Goal: Task Accomplishment & Management: Manage account settings

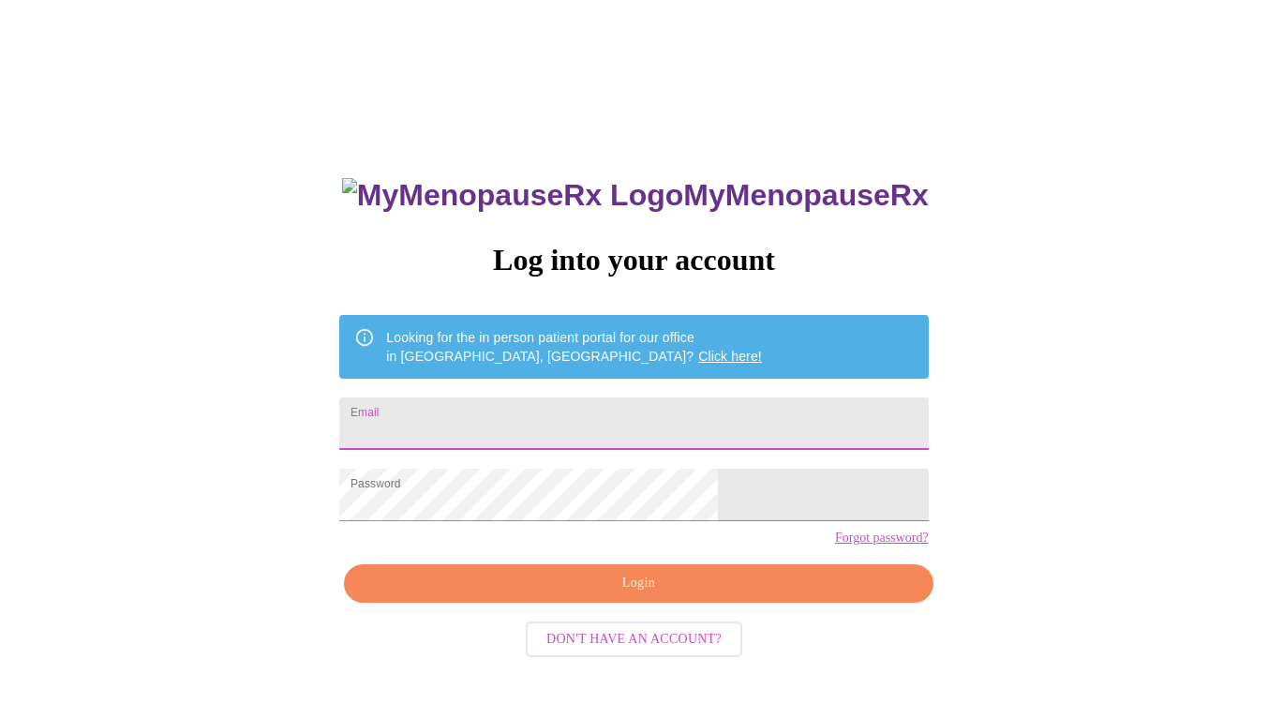
click at [627, 397] on input "Email" at bounding box center [633, 423] width 589 height 52
type input "westoak352@yahoo.com"
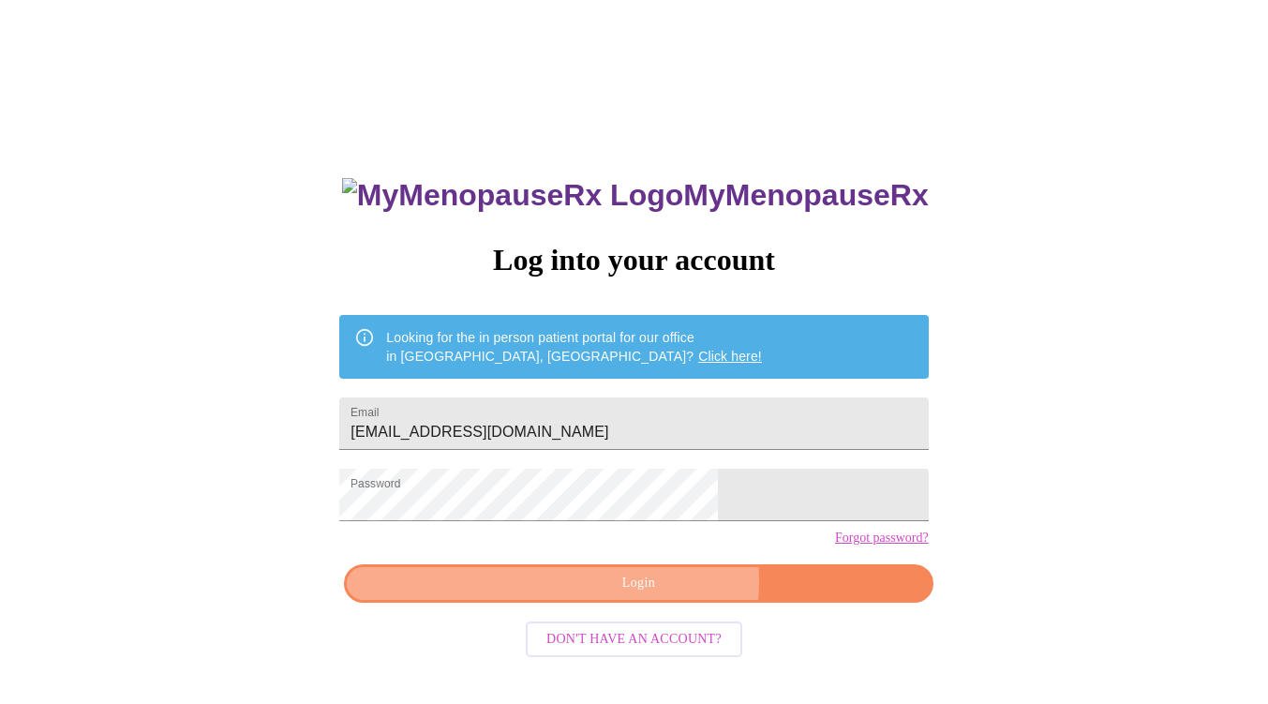
click at [656, 595] on span "Login" at bounding box center [637, 583] width 545 height 23
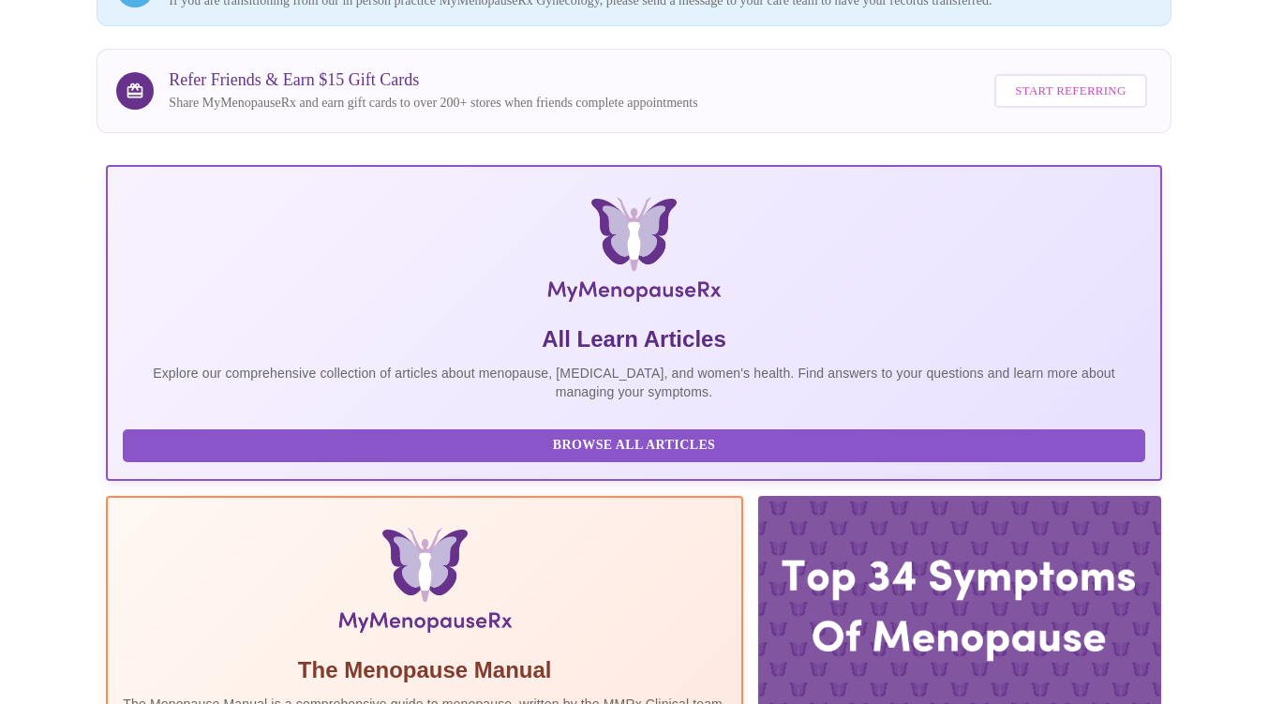
scroll to position [419, 0]
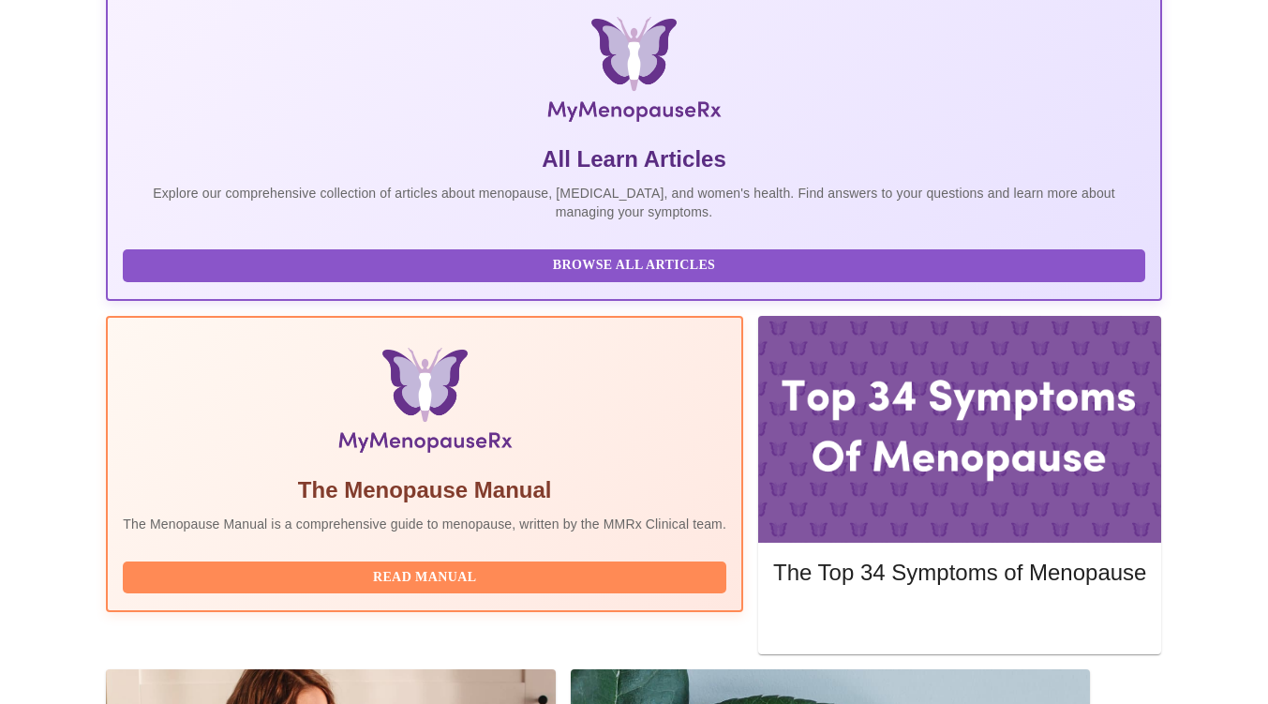
scroll to position [419, 0]
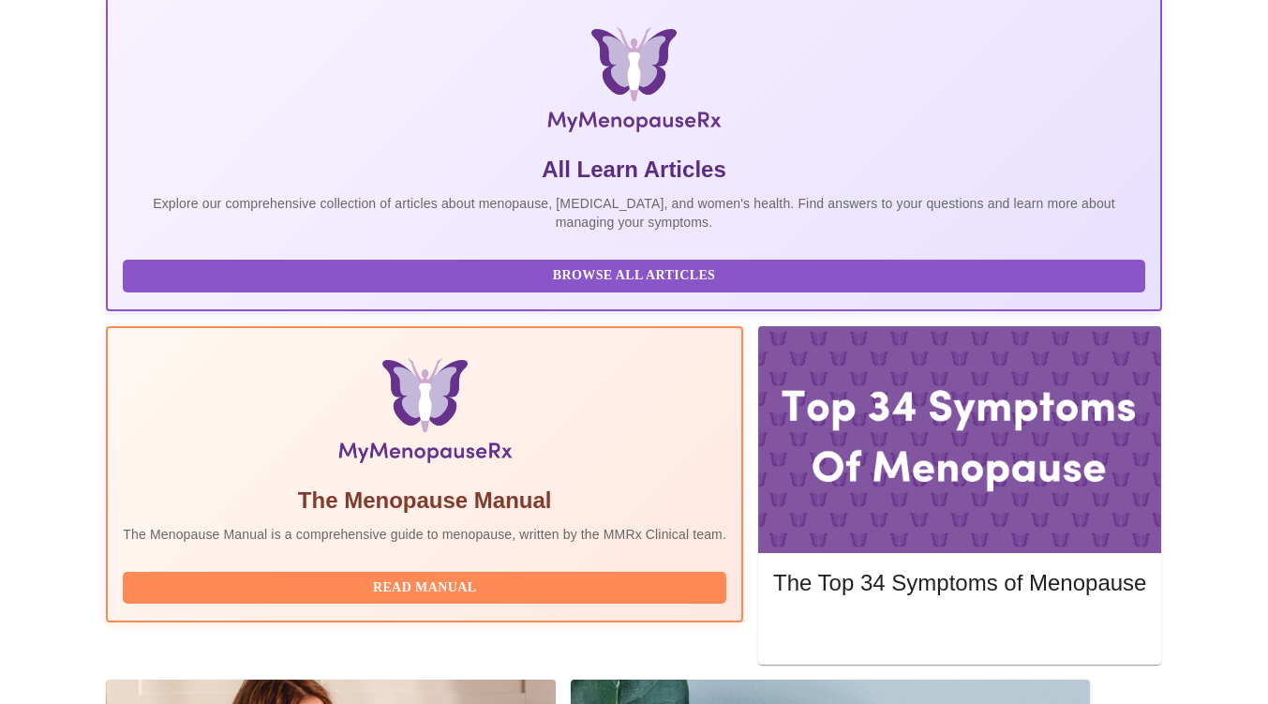
scroll to position [412, 0]
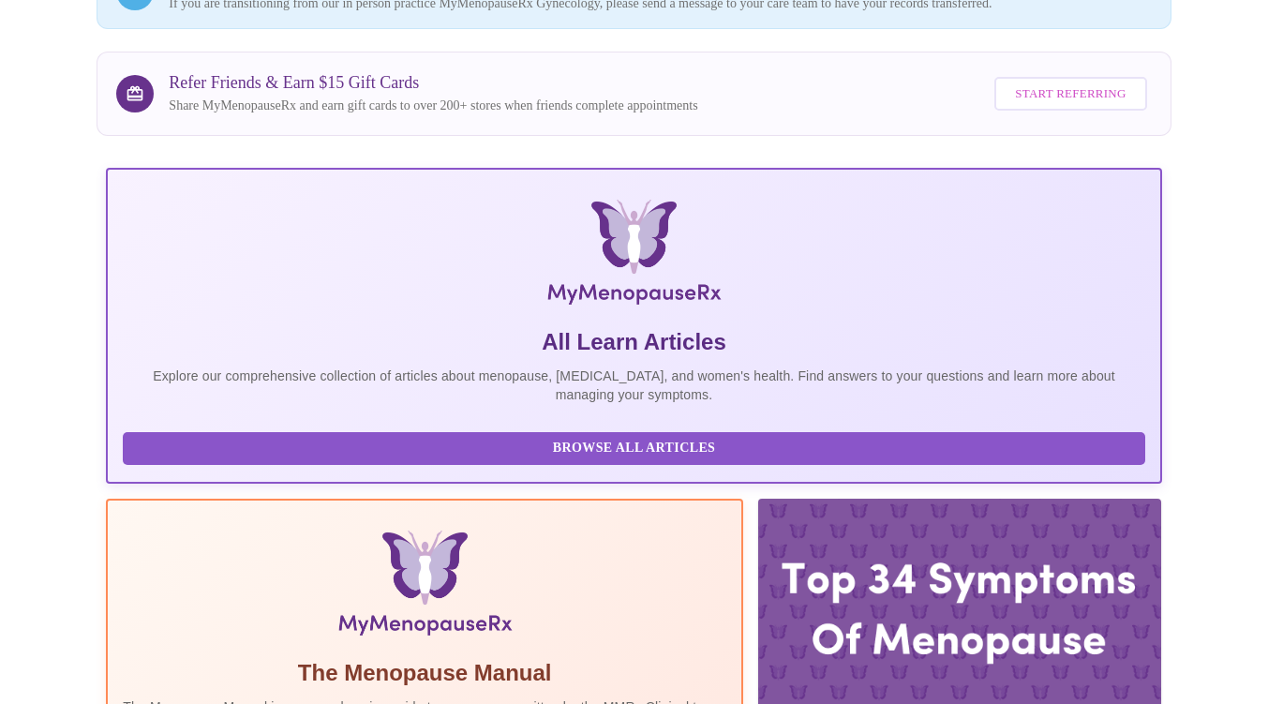
scroll to position [419, 0]
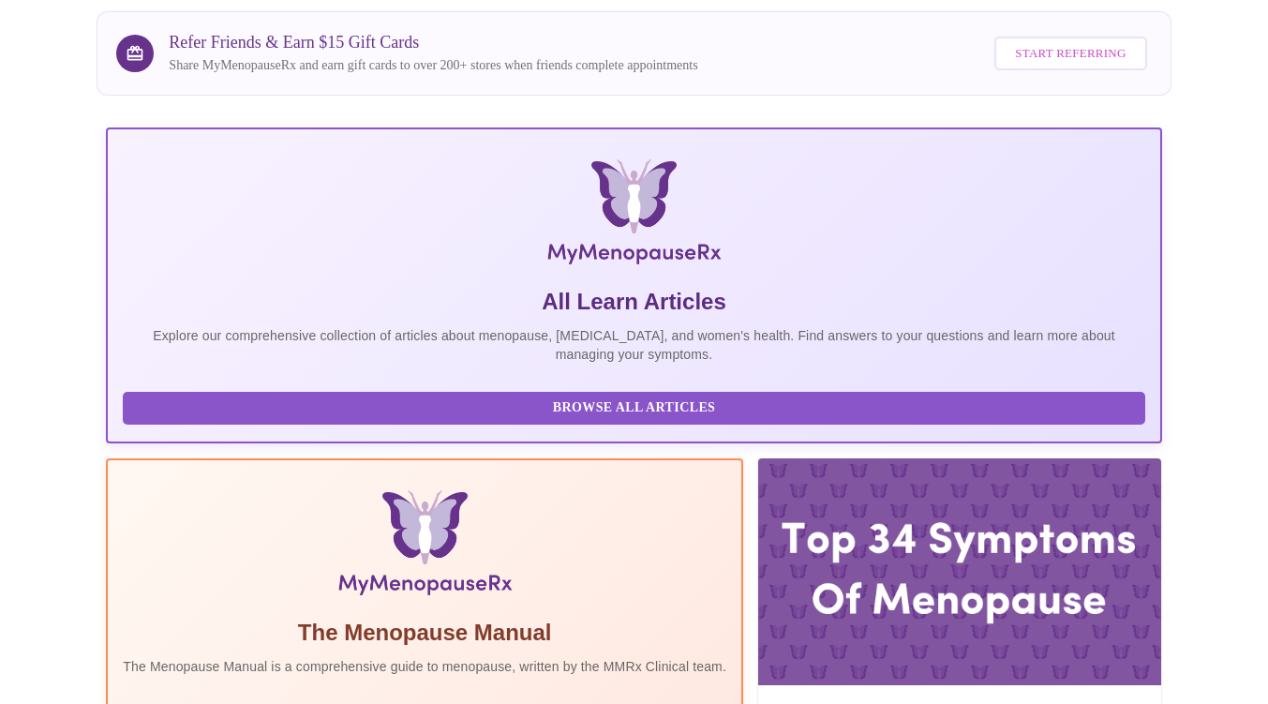
scroll to position [419, 0]
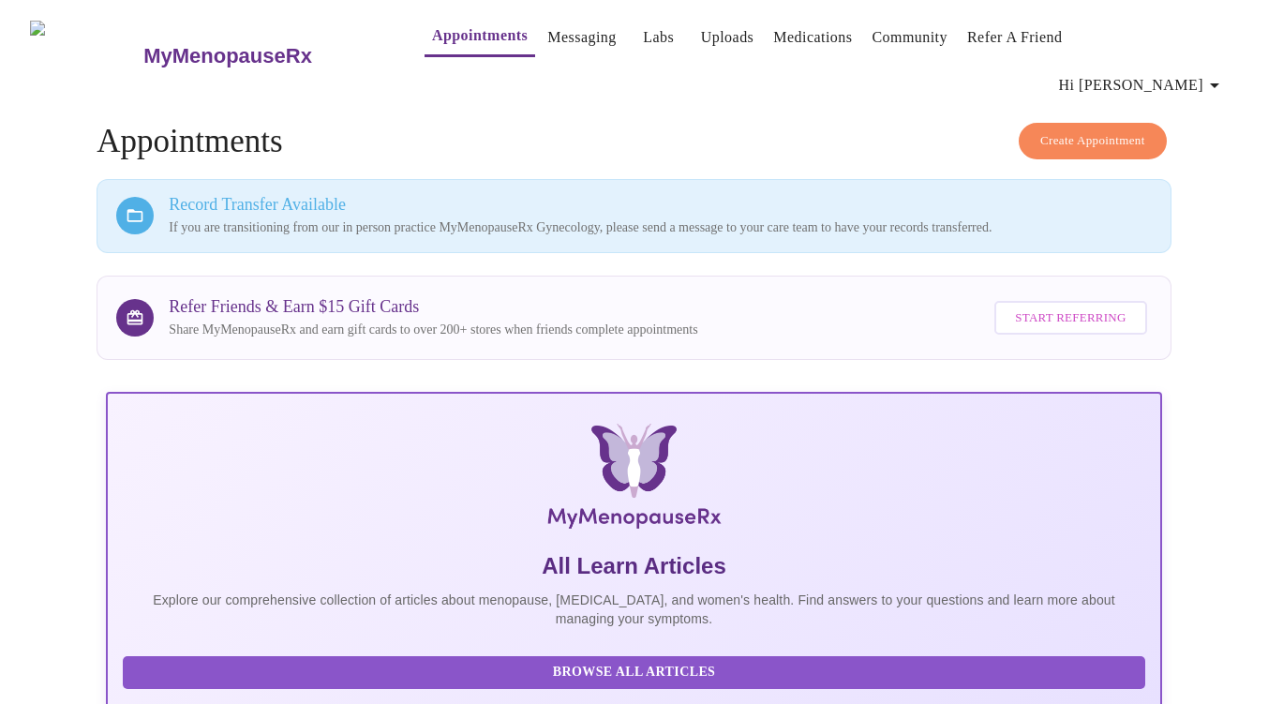
scroll to position [419, 0]
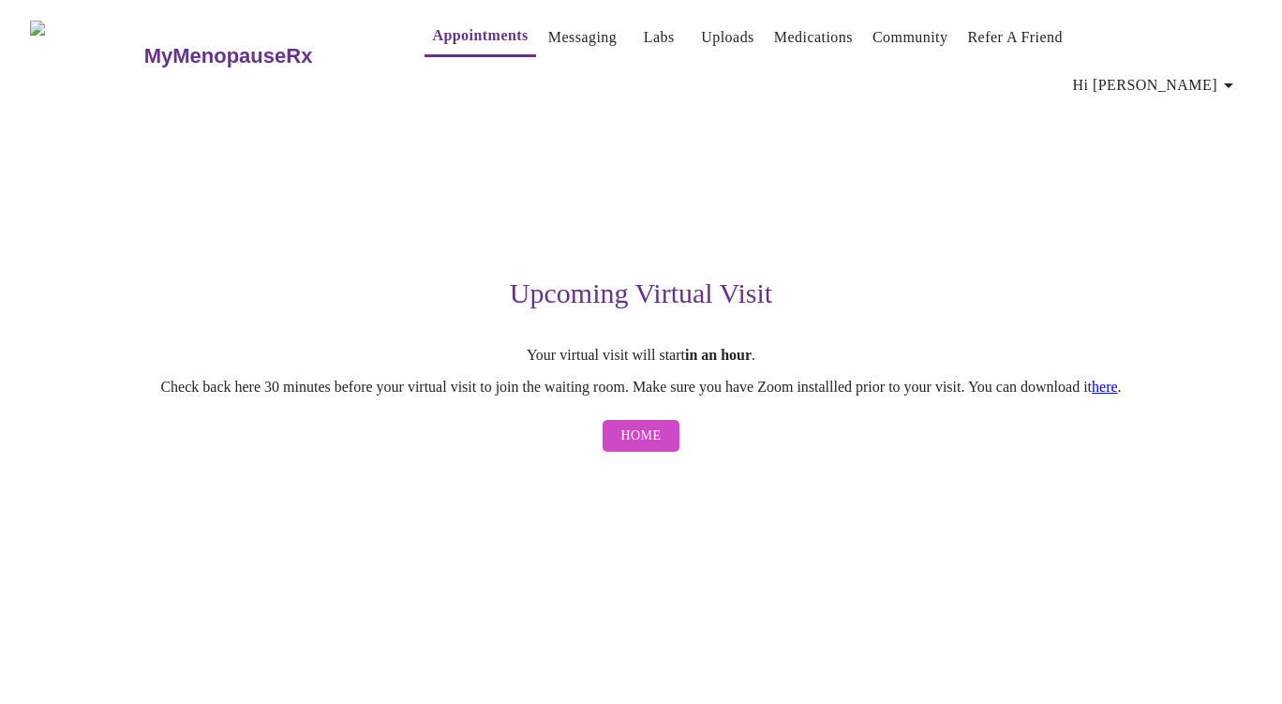
click at [639, 425] on span "Home" at bounding box center [641, 436] width 40 height 23
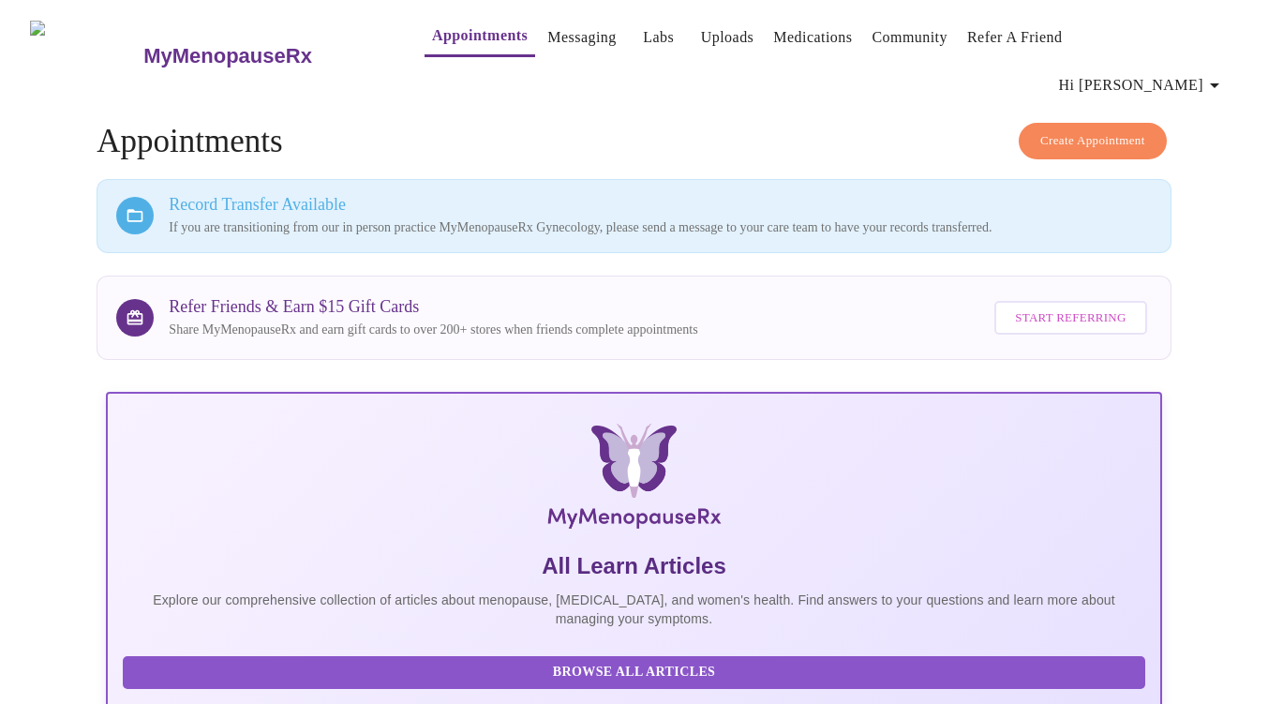
scroll to position [419, 0]
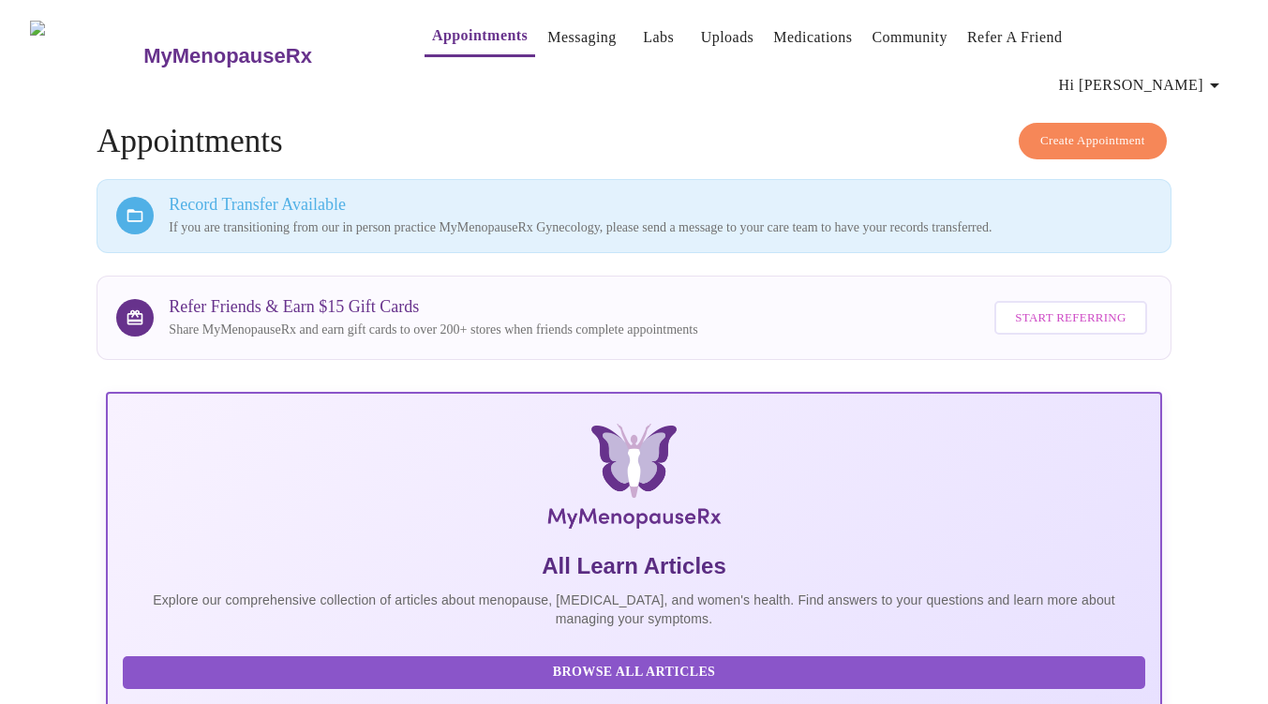
scroll to position [419, 0]
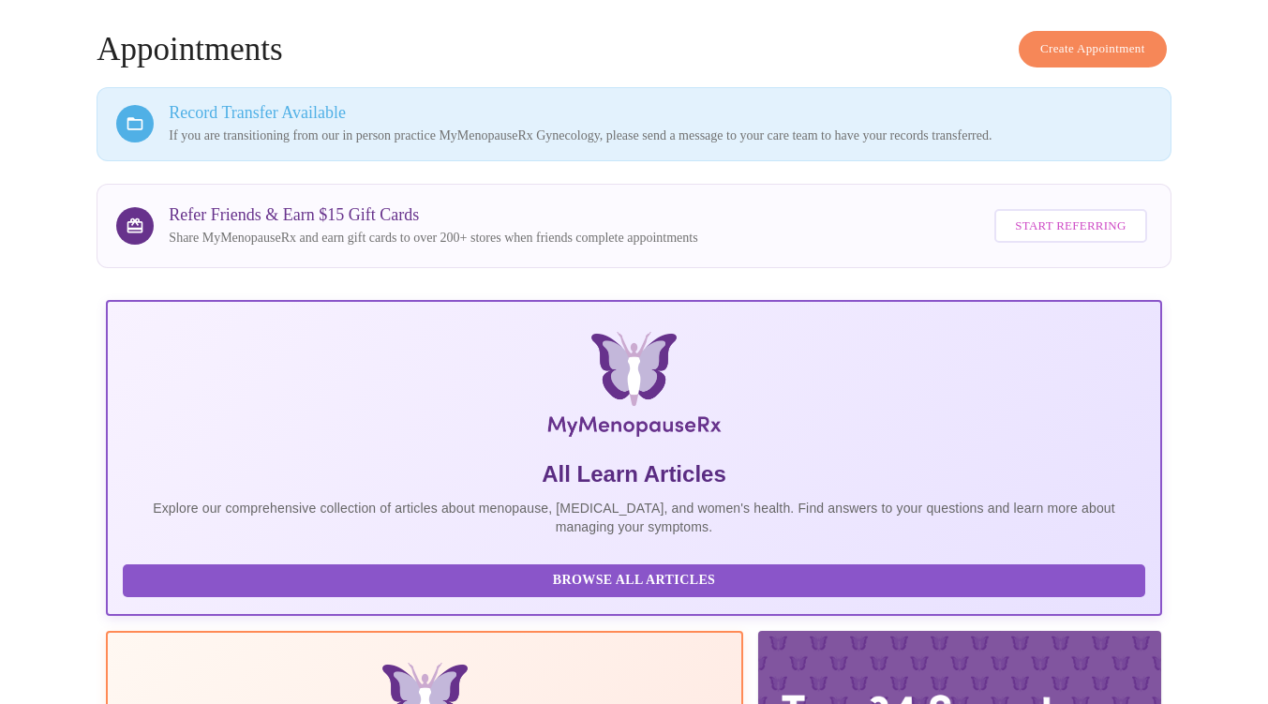
scroll to position [419, 0]
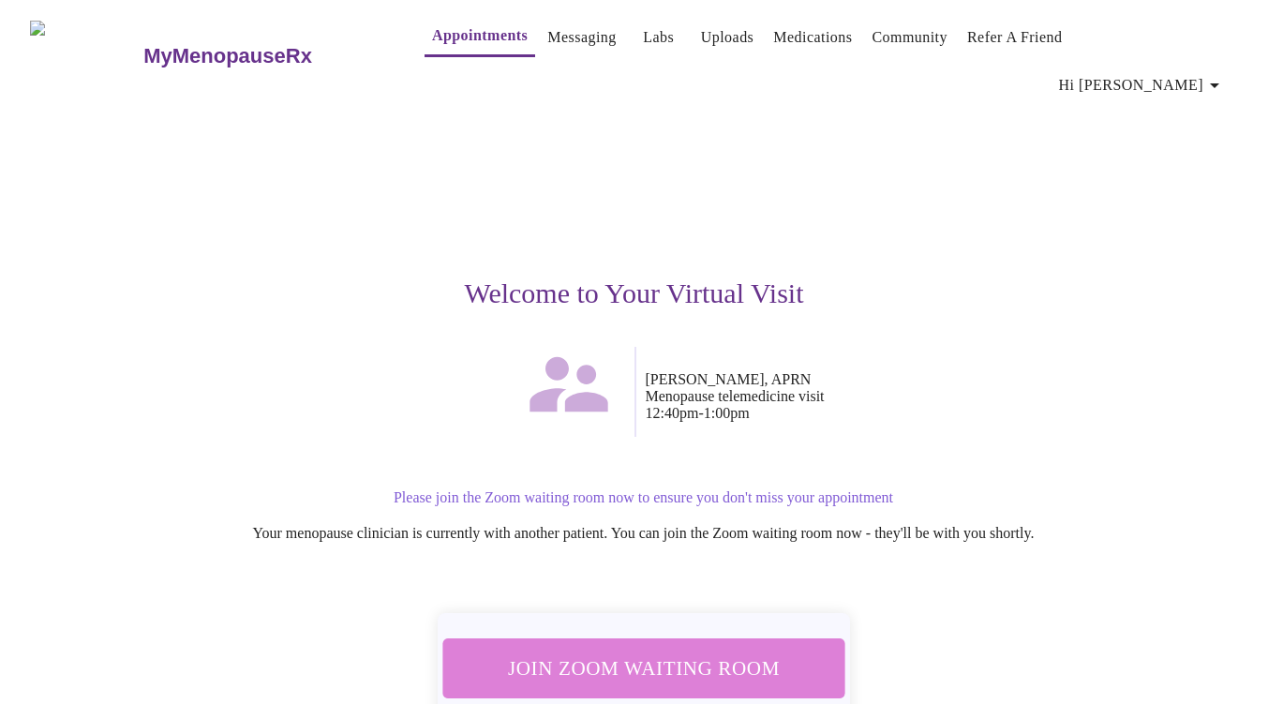
click at [741, 650] on span "Join Zoom Waiting Room" at bounding box center [643, 667] width 352 height 35
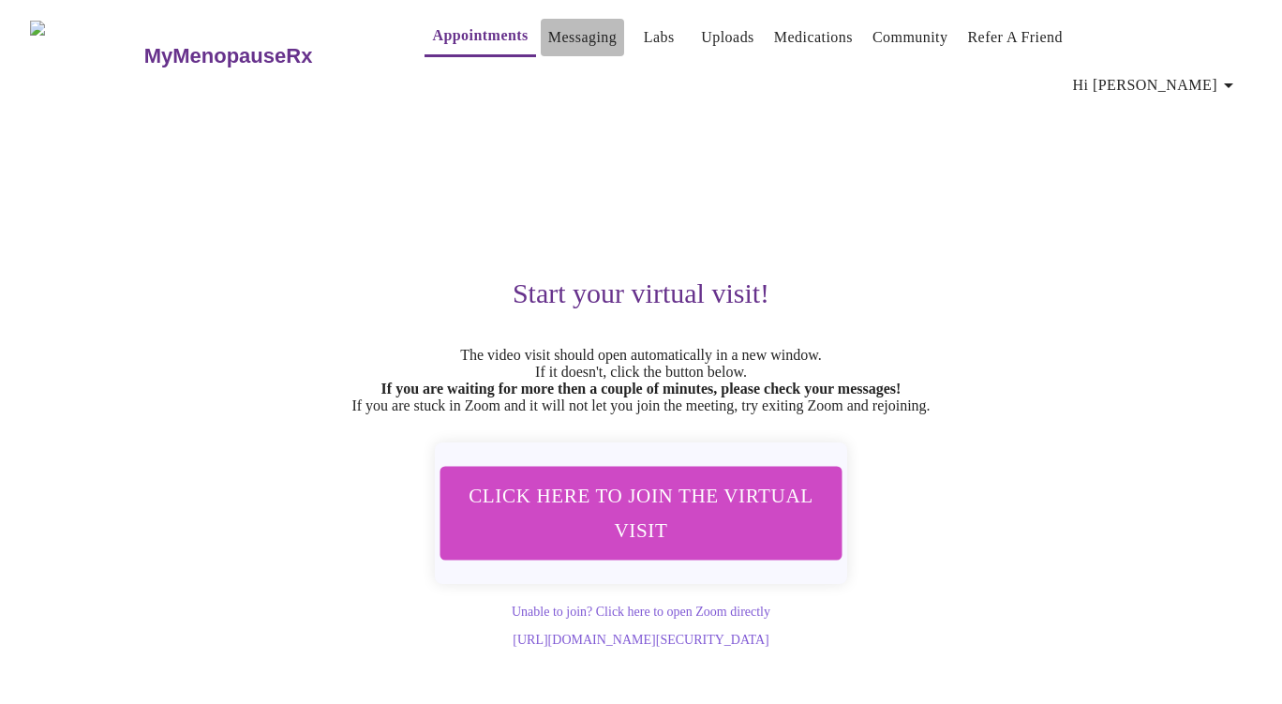
click at [554, 39] on link "Messaging" at bounding box center [582, 37] width 68 height 26
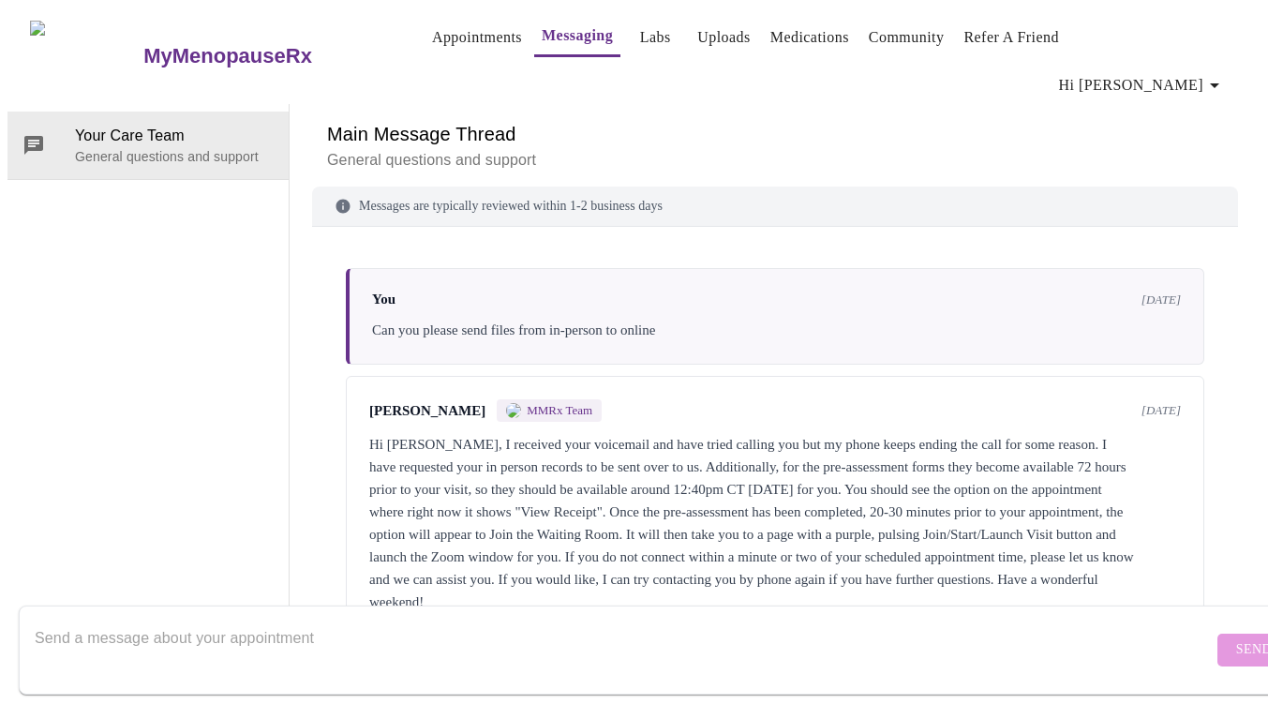
scroll to position [222, 0]
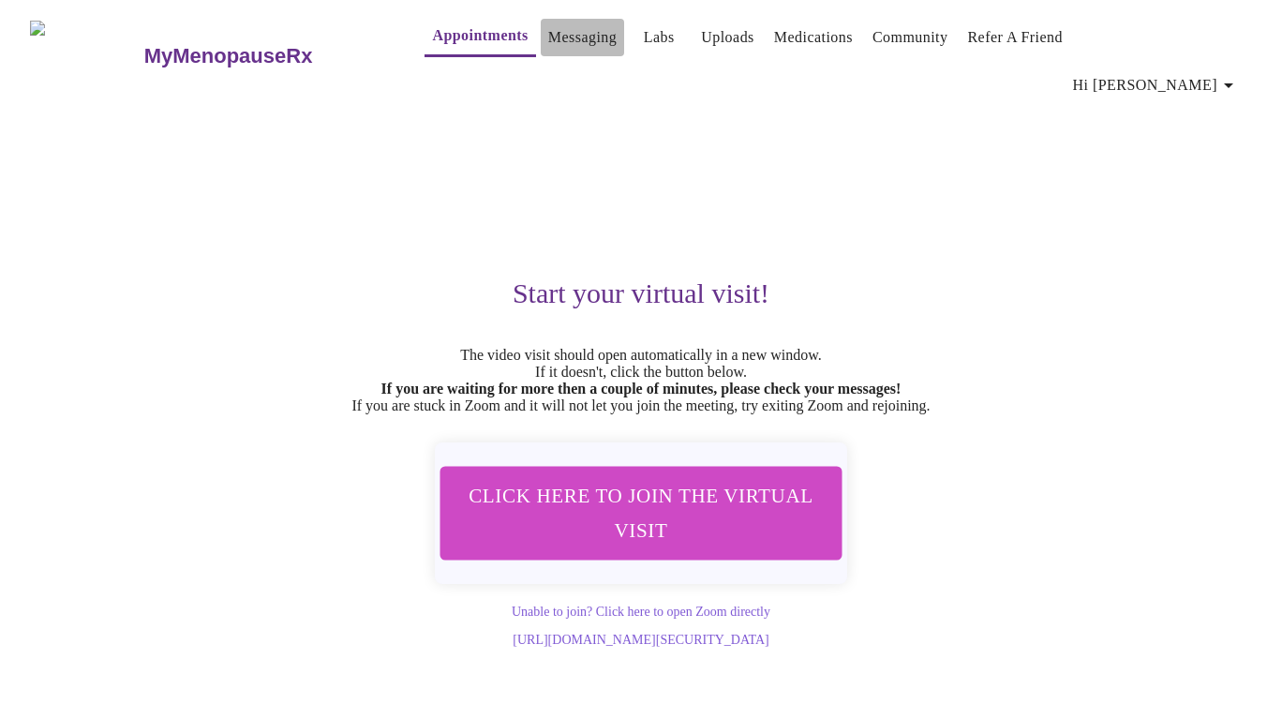
click at [560, 37] on link "Messaging" at bounding box center [582, 37] width 68 height 26
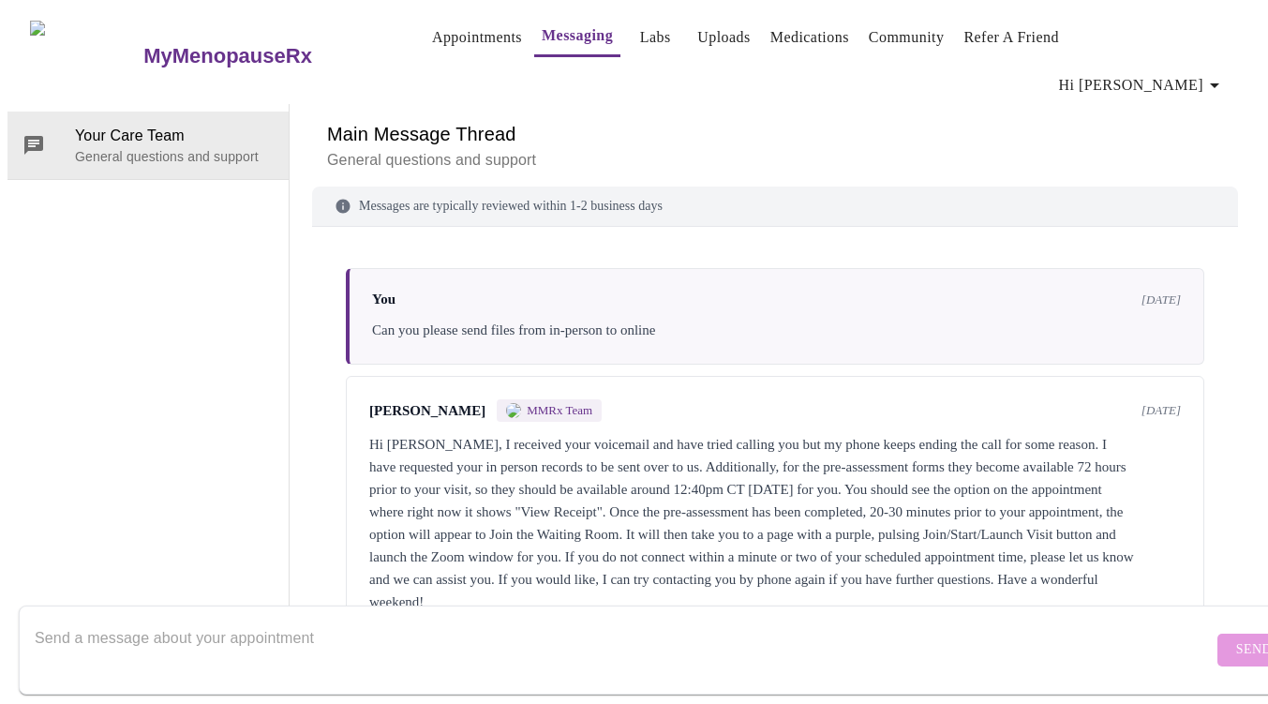
scroll to position [222, 0]
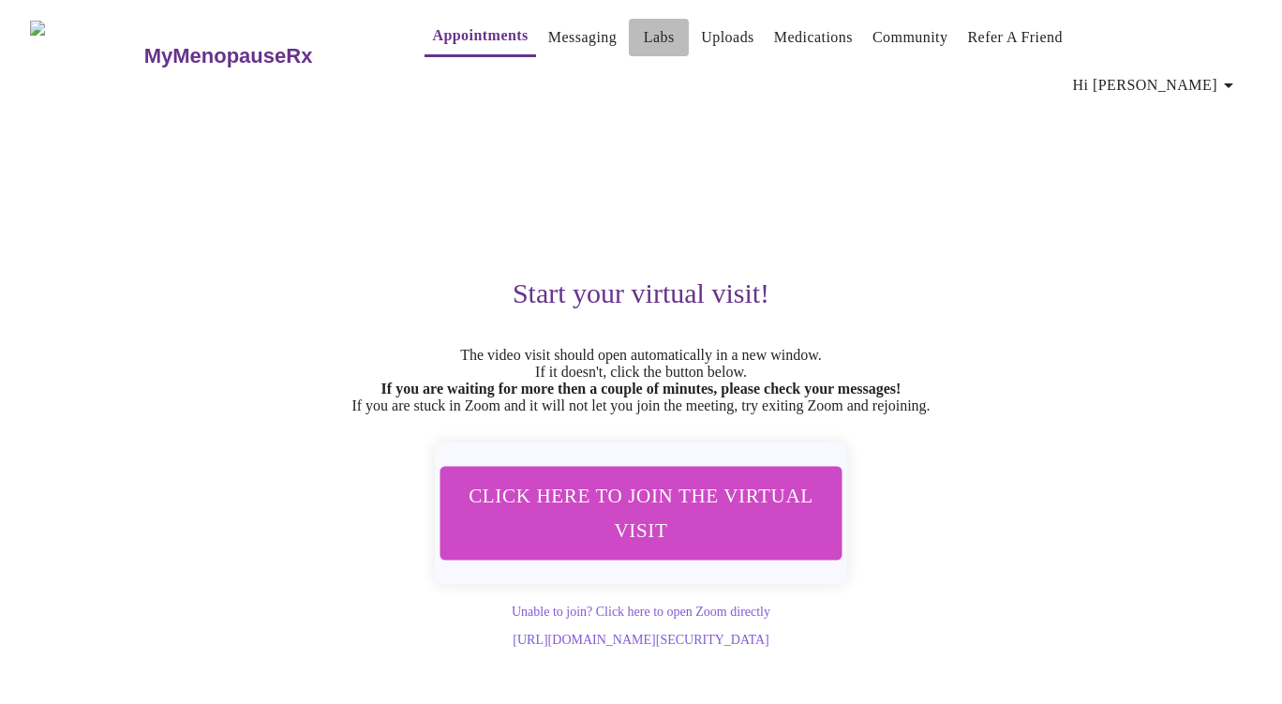
click at [644, 33] on link "Labs" at bounding box center [659, 37] width 31 height 26
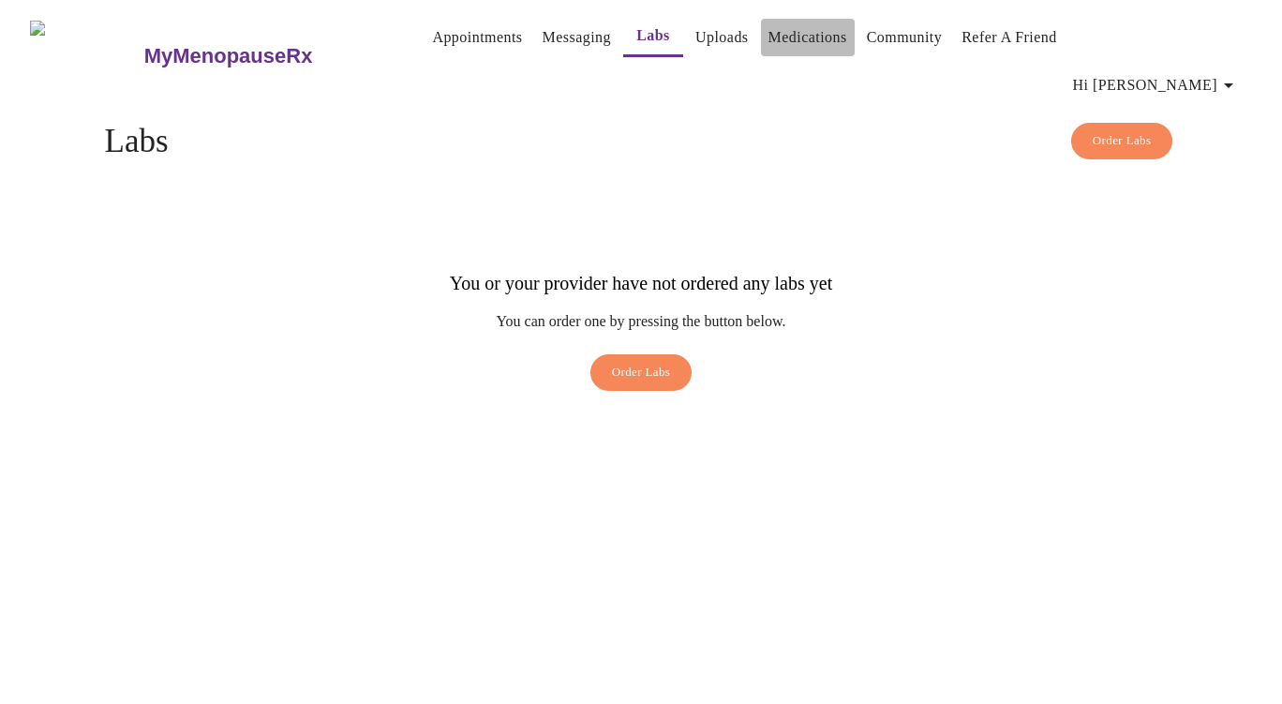
click at [779, 38] on link "Medications" at bounding box center [807, 37] width 79 height 26
